Goal: Transaction & Acquisition: Subscribe to service/newsletter

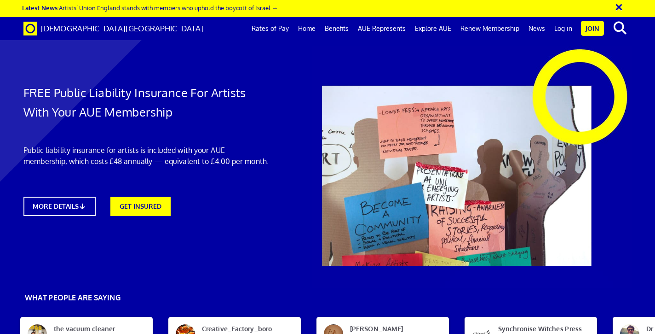
scroll to position [1830, 0]
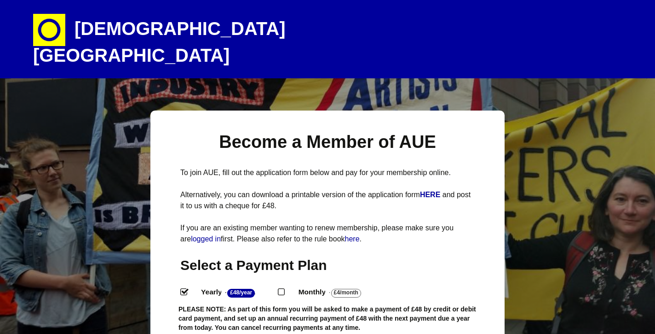
select select
